Goal: Information Seeking & Learning: Learn about a topic

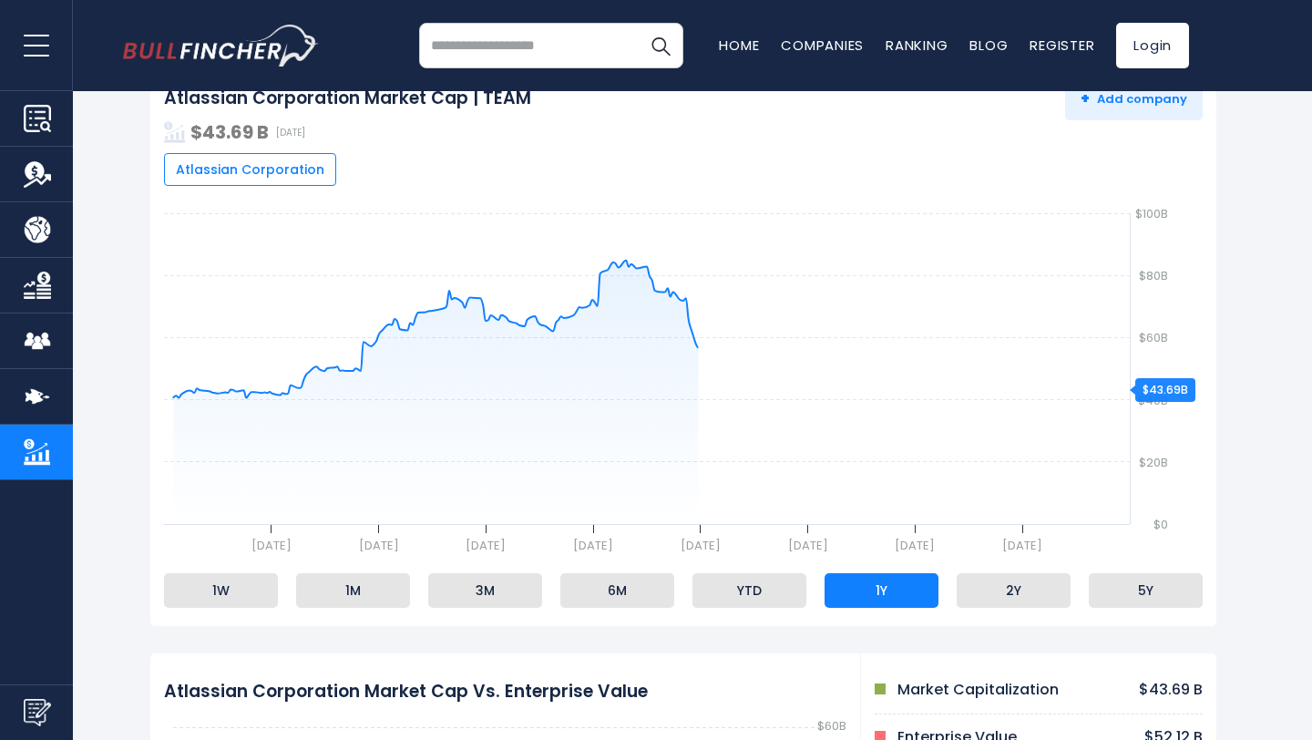
scroll to position [263, 0]
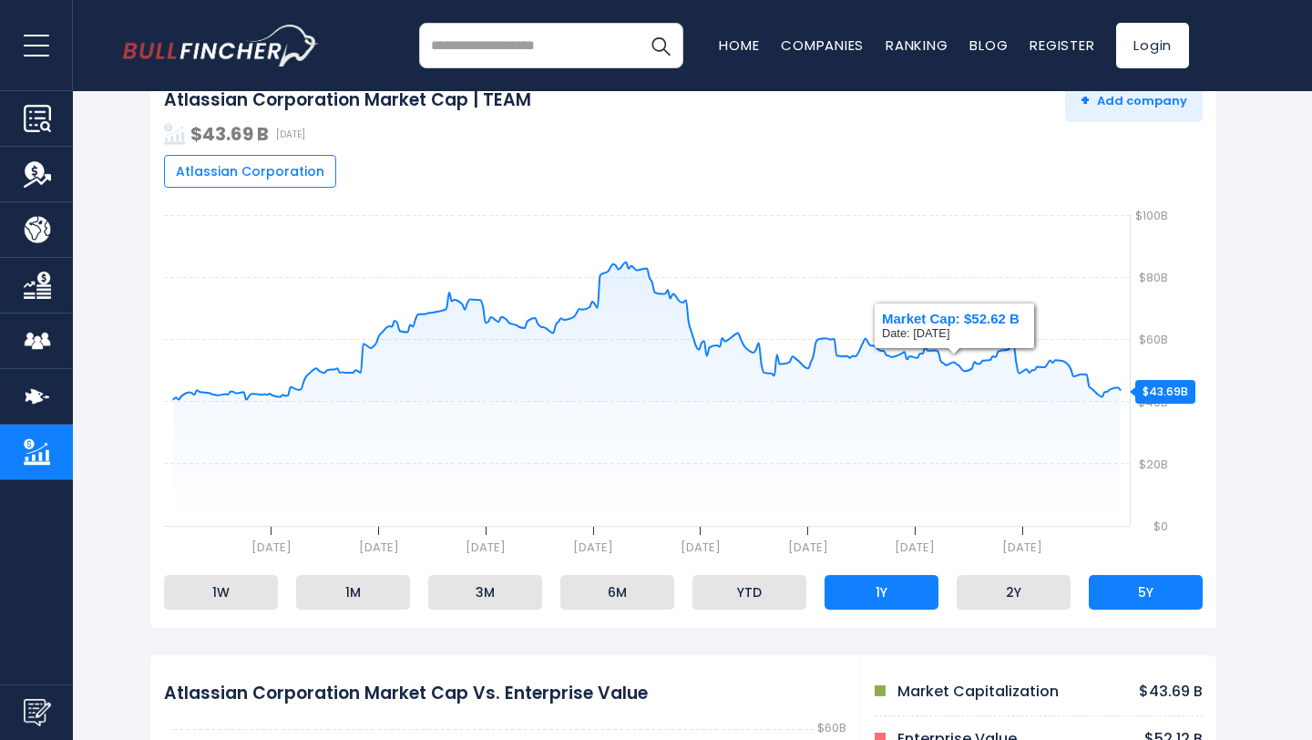
click at [1158, 607] on li "5Y" at bounding box center [1145, 592] width 114 height 35
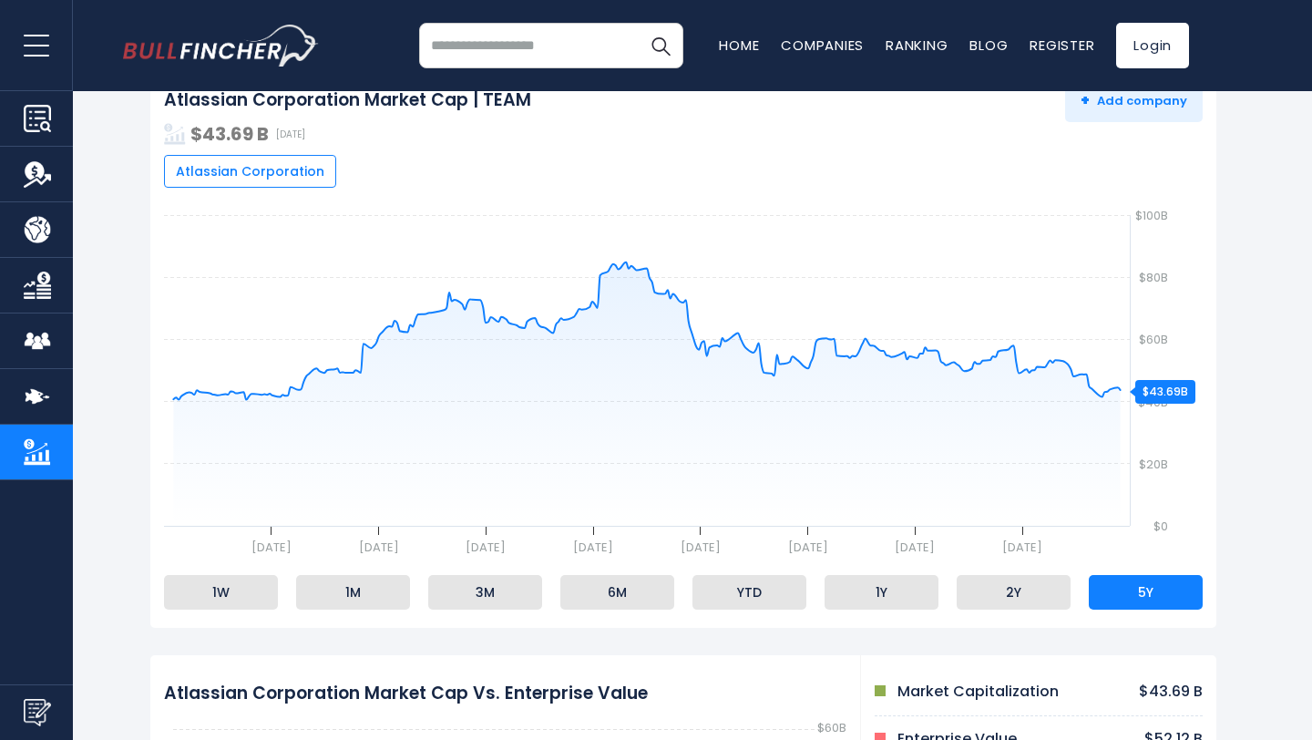
click at [1146, 603] on li "5Y" at bounding box center [1145, 592] width 114 height 35
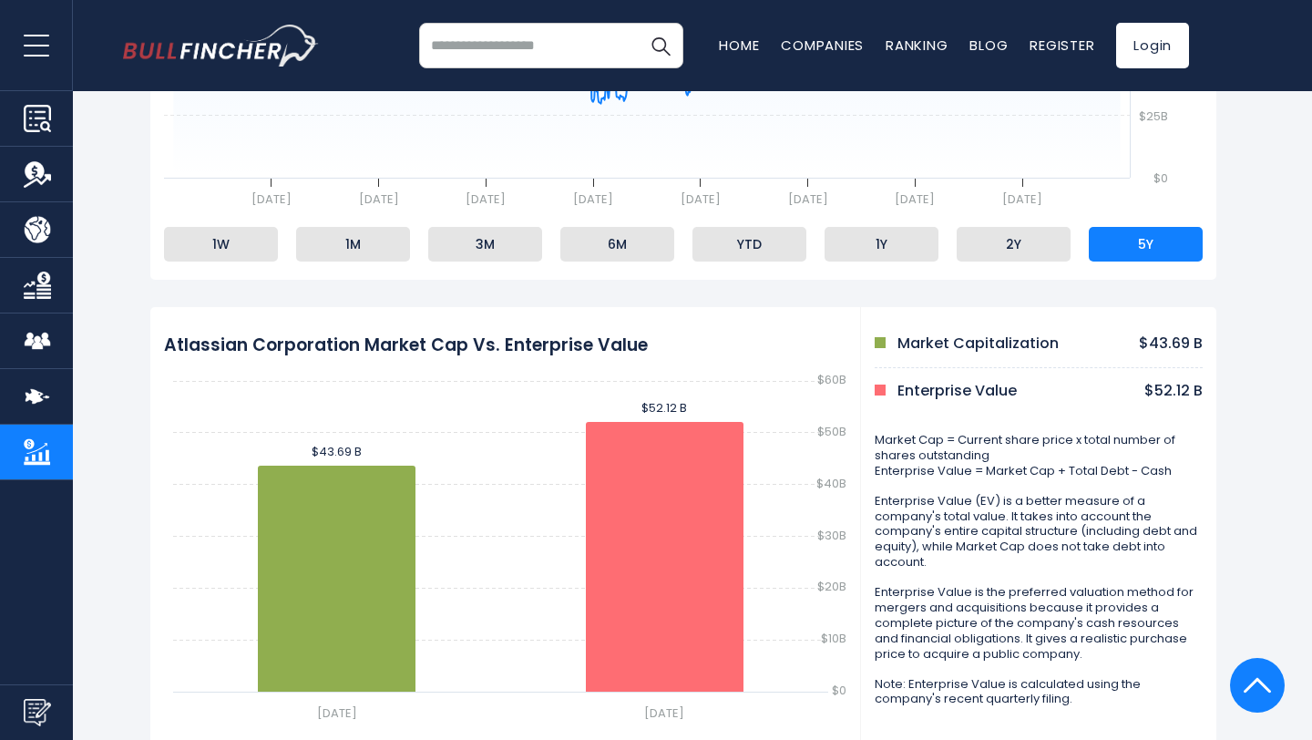
scroll to position [617, 0]
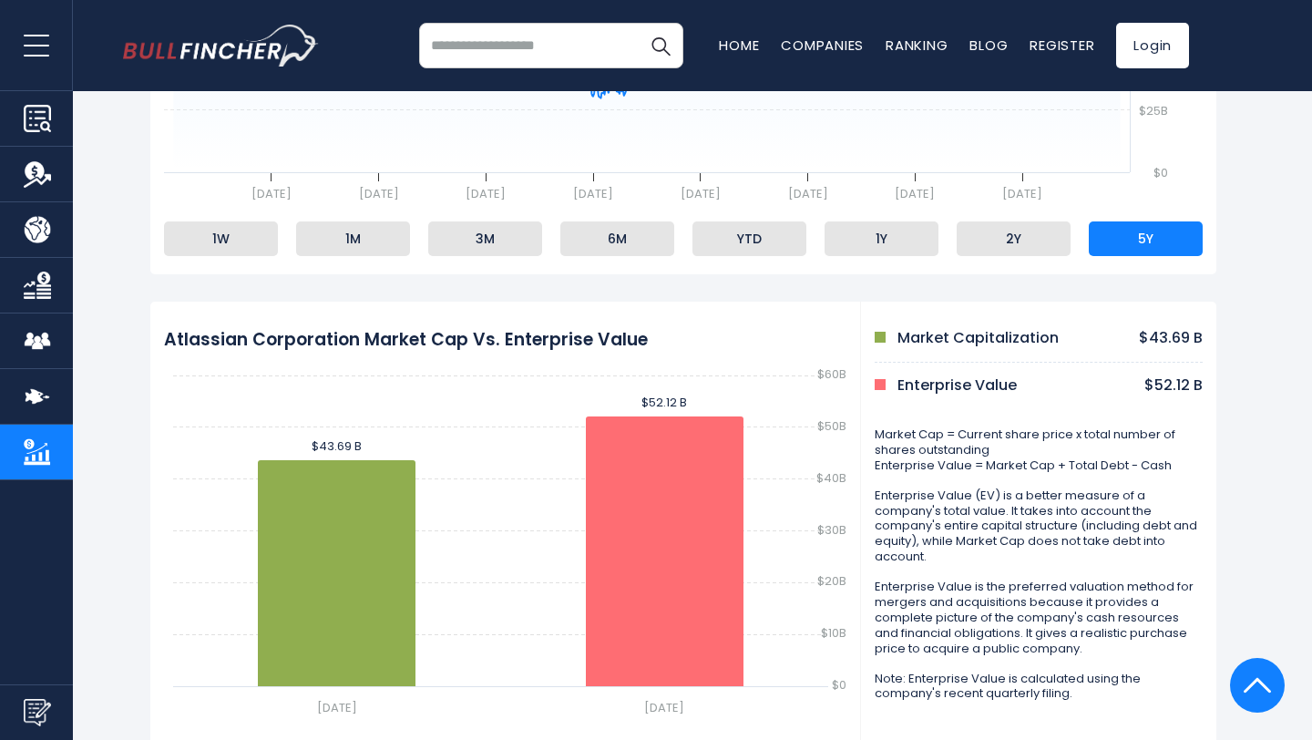
click at [959, 519] on p "Enterprise Value (EV) is a better measure of a company's total value. It takes …" at bounding box center [1038, 526] width 328 height 77
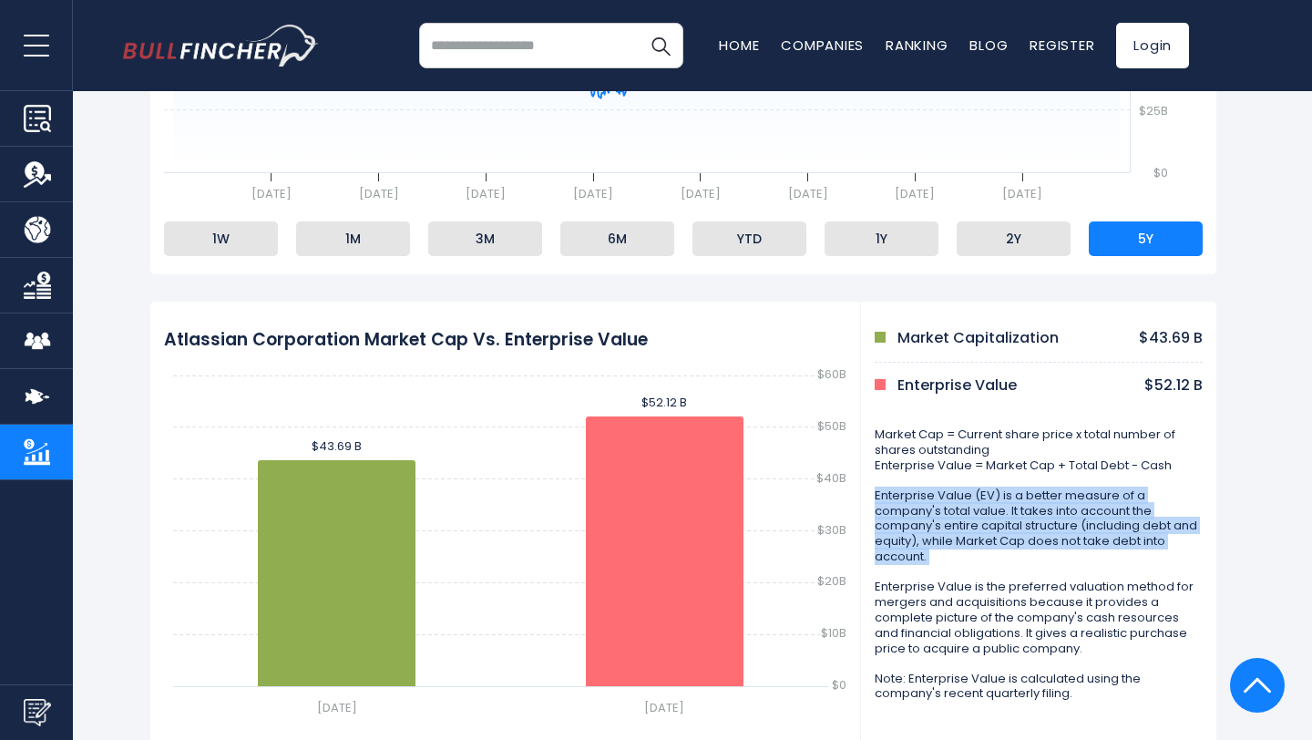
click at [959, 519] on p "Enterprise Value (EV) is a better measure of a company's total value. It takes …" at bounding box center [1038, 526] width 328 height 77
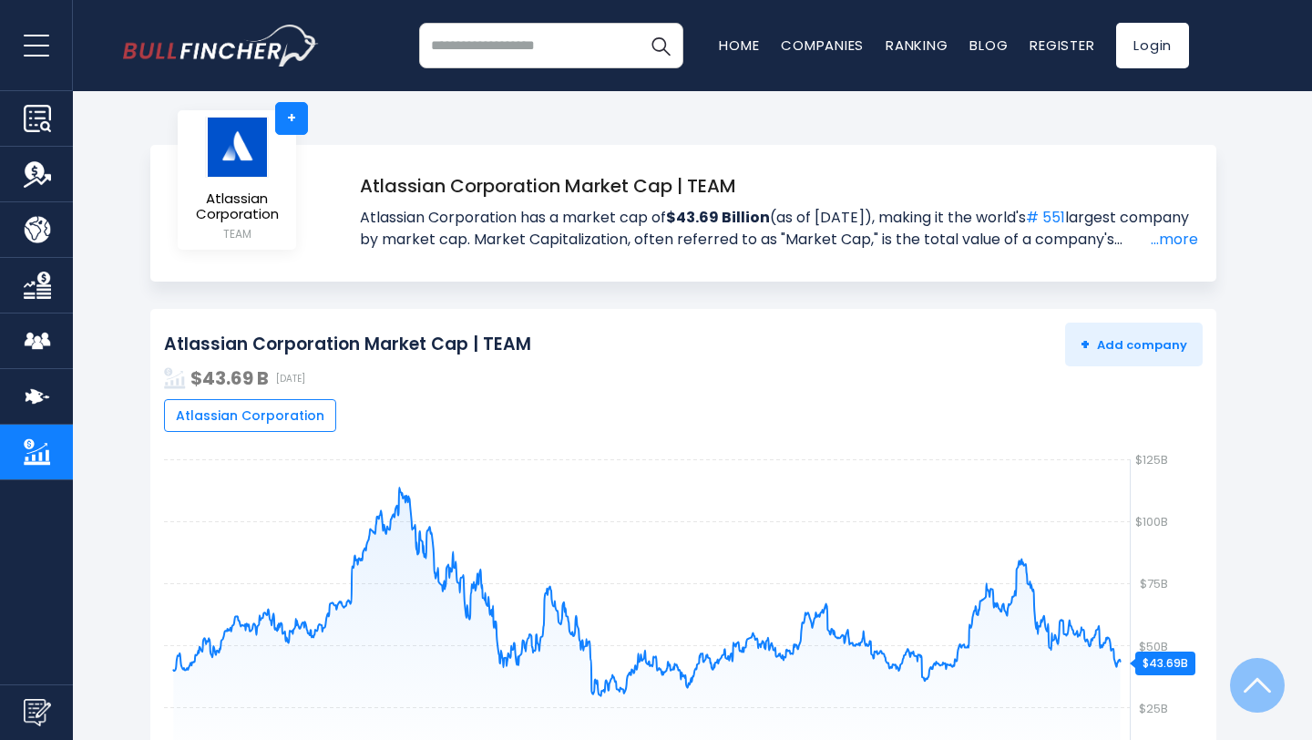
scroll to position [0, 0]
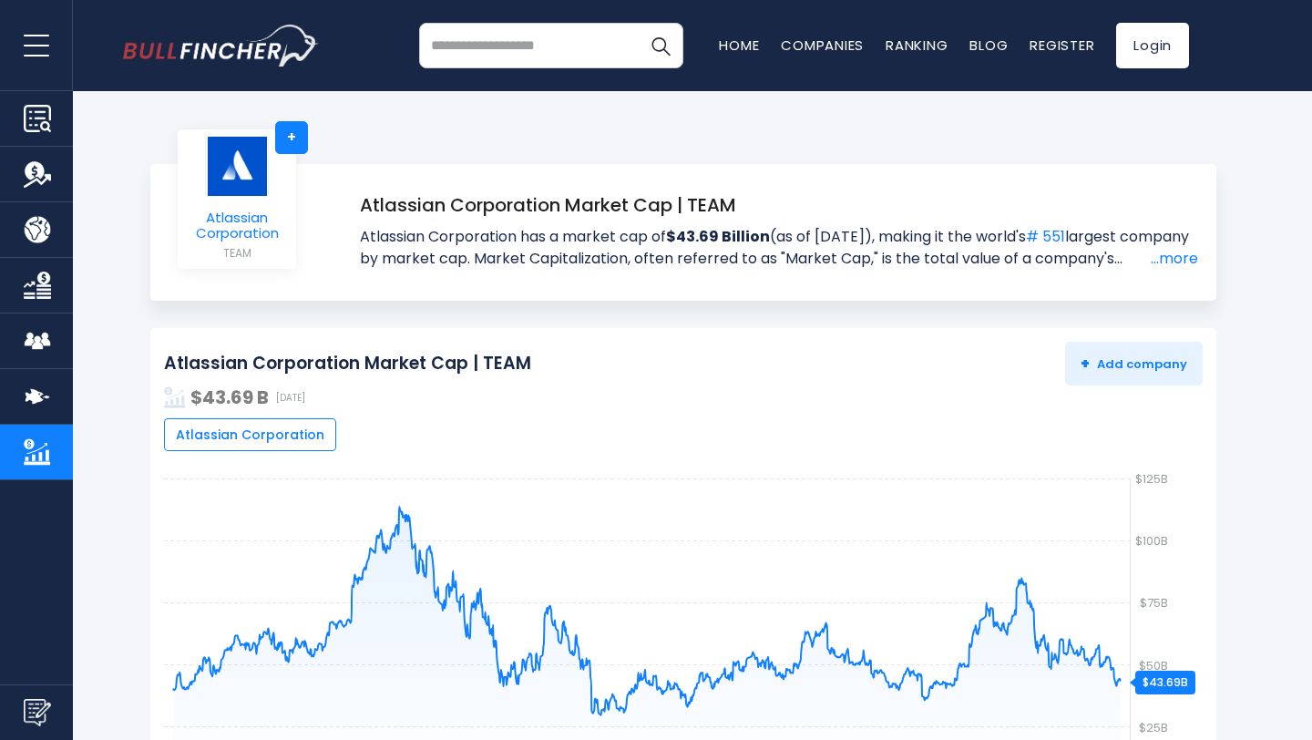
click at [255, 190] on img at bounding box center [237, 166] width 64 height 61
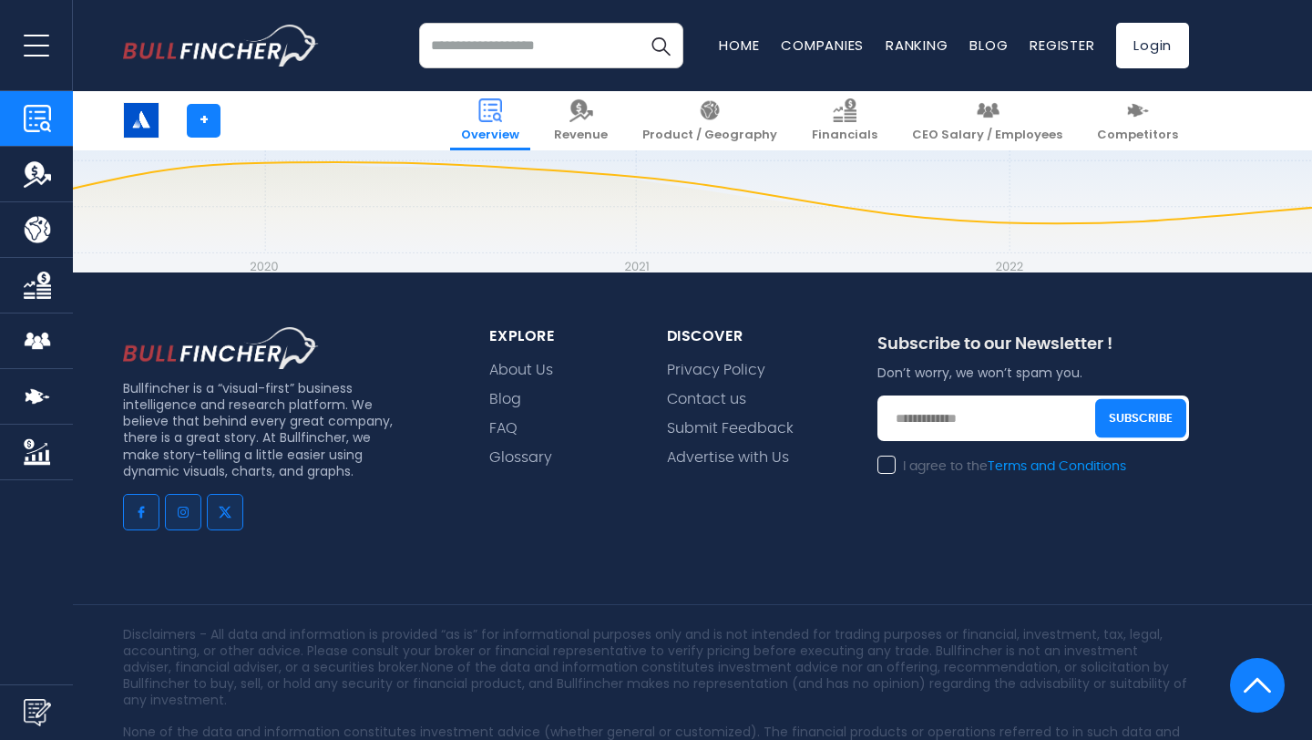
scroll to position [7560, 0]
